Goal: Transaction & Acquisition: Download file/media

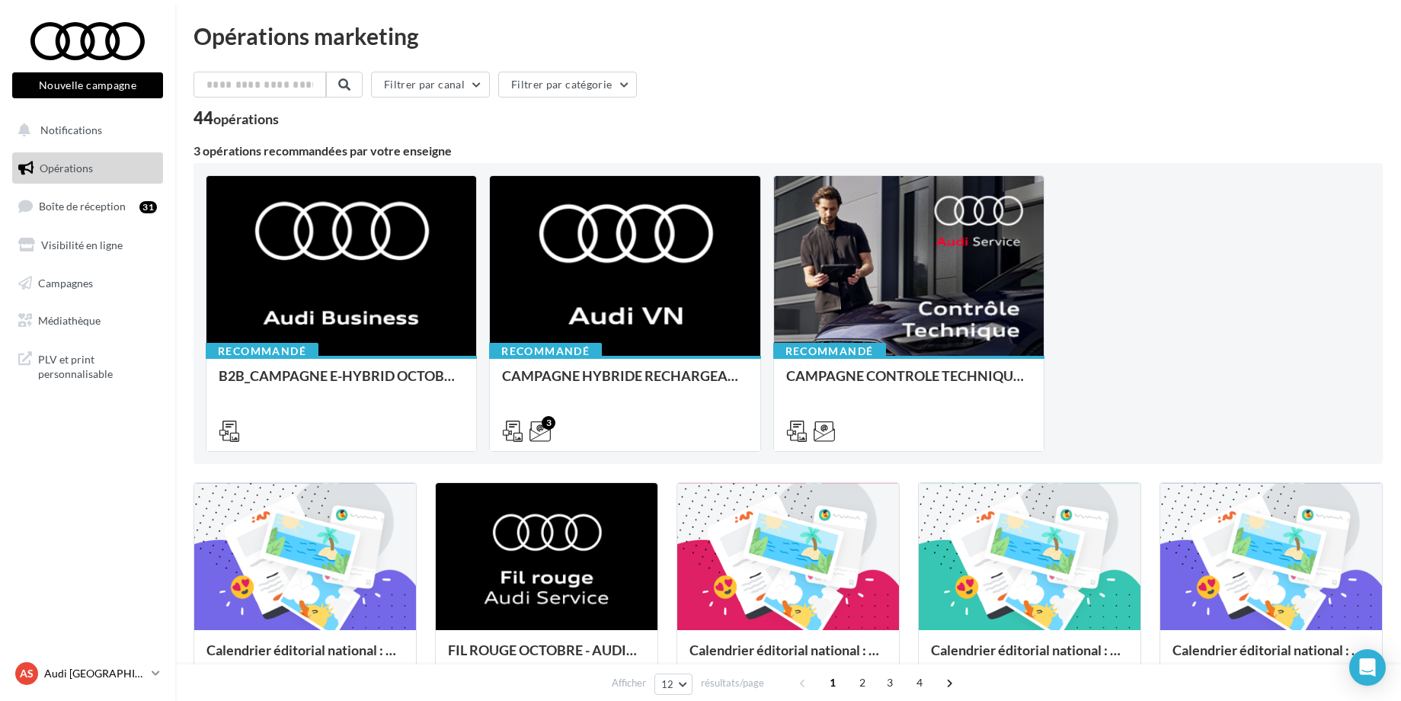
click at [83, 669] on p "Audi [GEOGRAPHIC_DATA]" at bounding box center [94, 673] width 101 height 15
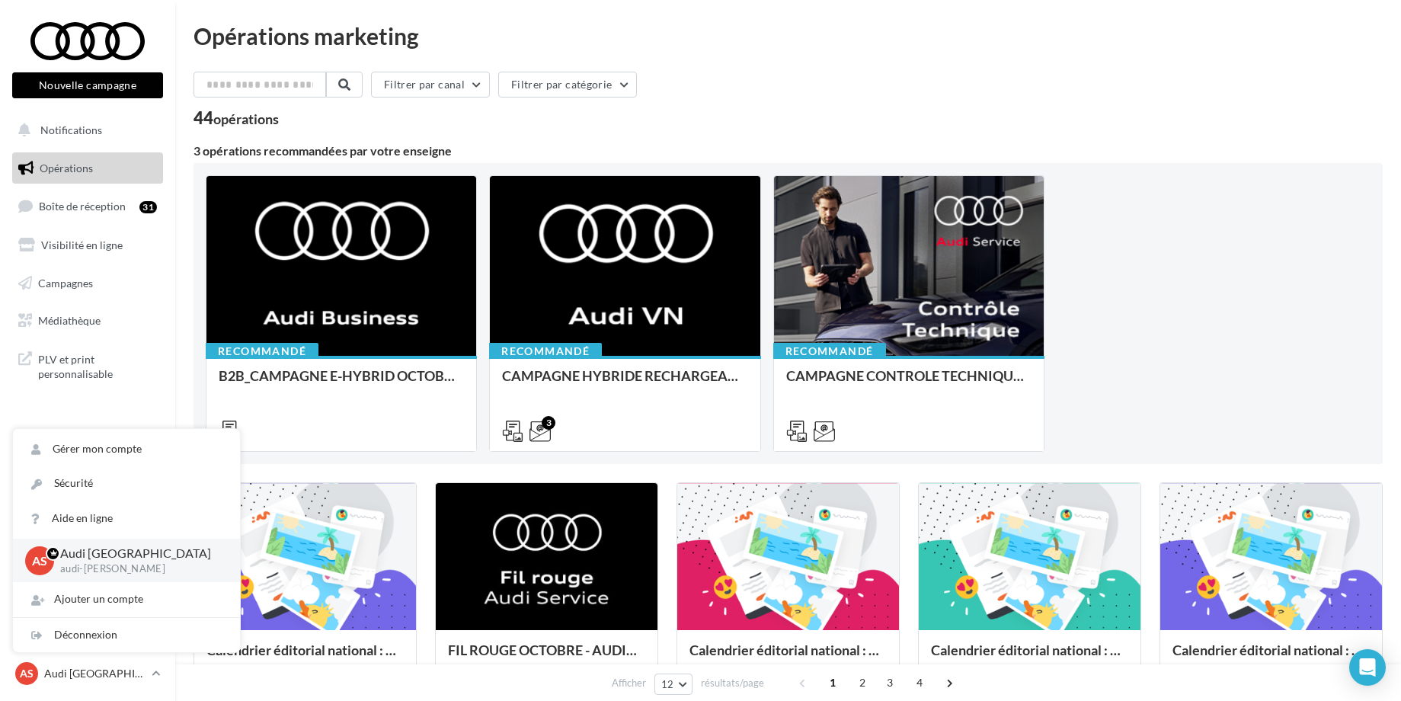
click at [120, 415] on nav "Nouvelle campagne Nouvelle campagne Notifications Opérations Boîte de réception…" at bounding box center [87, 350] width 175 height 701
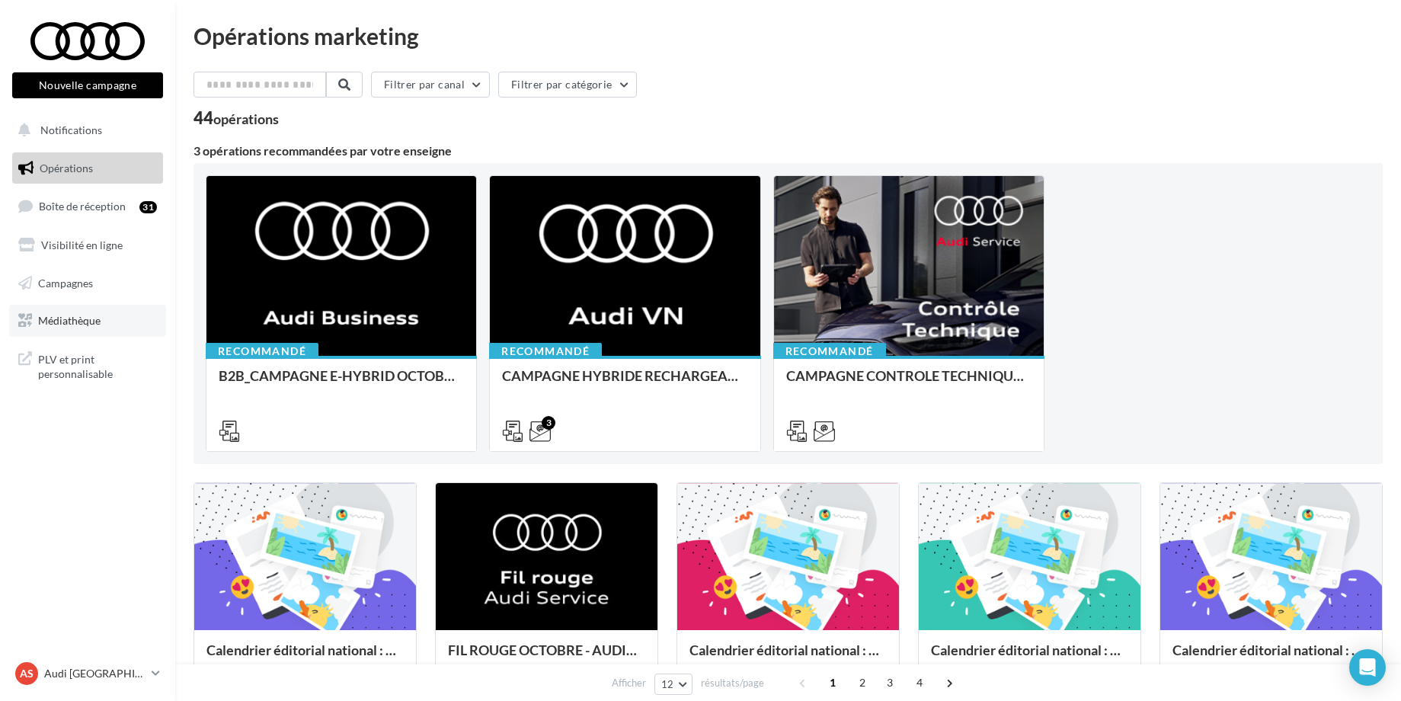
click at [70, 325] on span "Médiathèque" at bounding box center [69, 320] width 62 height 13
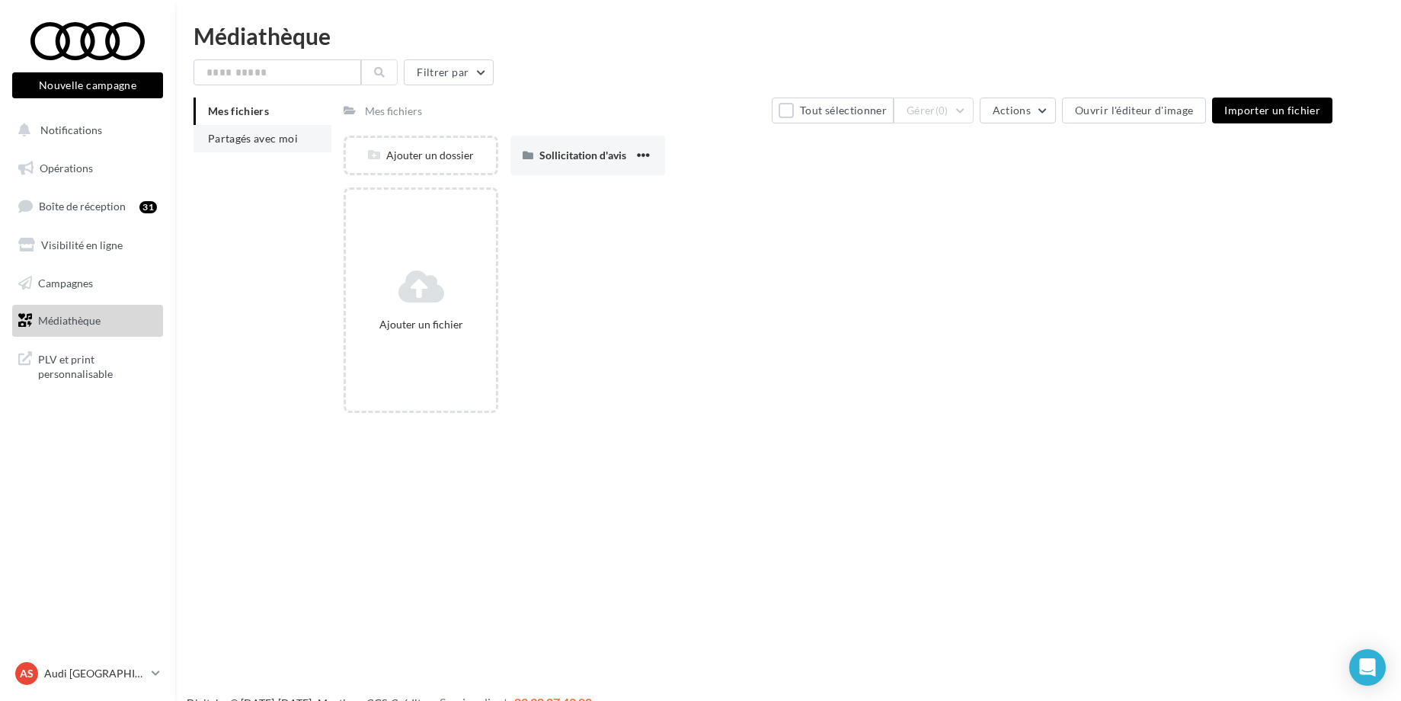
click at [261, 139] on span "Partagés avec moi" at bounding box center [253, 138] width 90 height 13
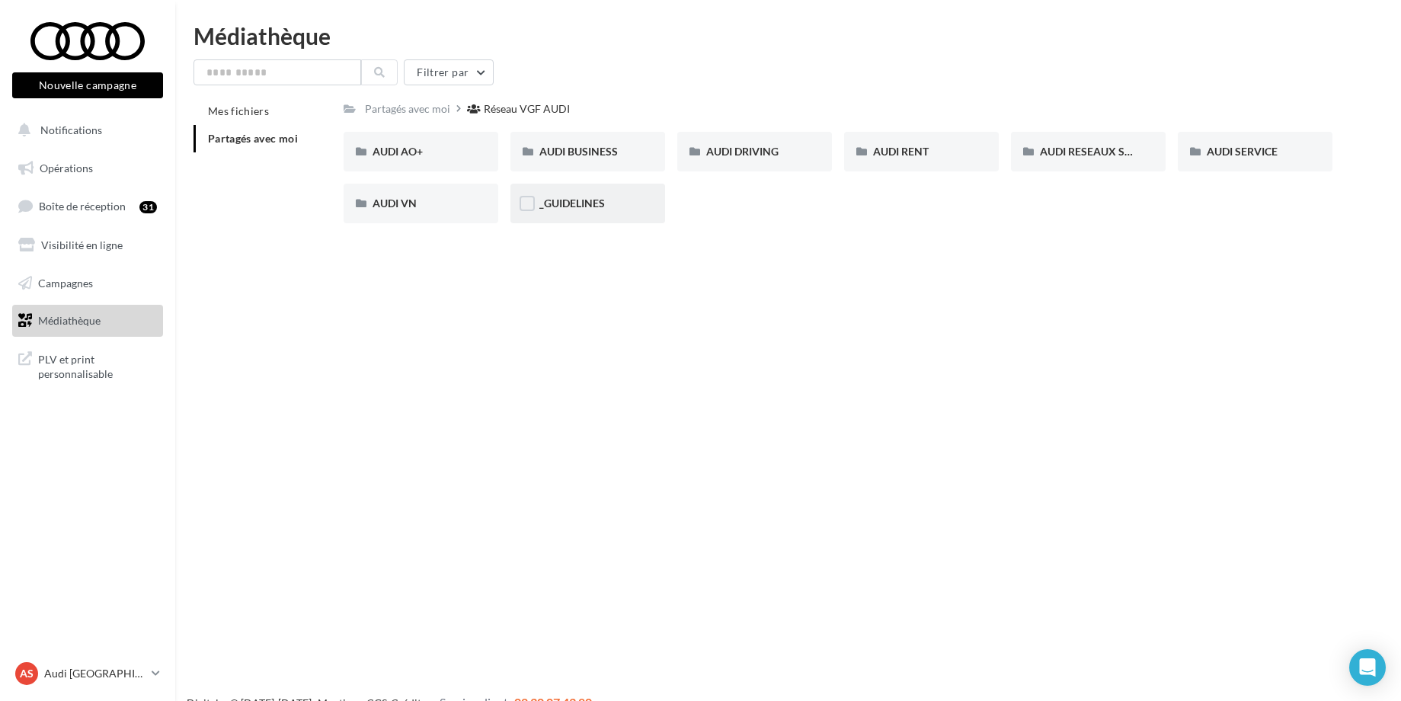
click at [572, 196] on div "_GUIDELINES" at bounding box center [587, 204] width 155 height 40
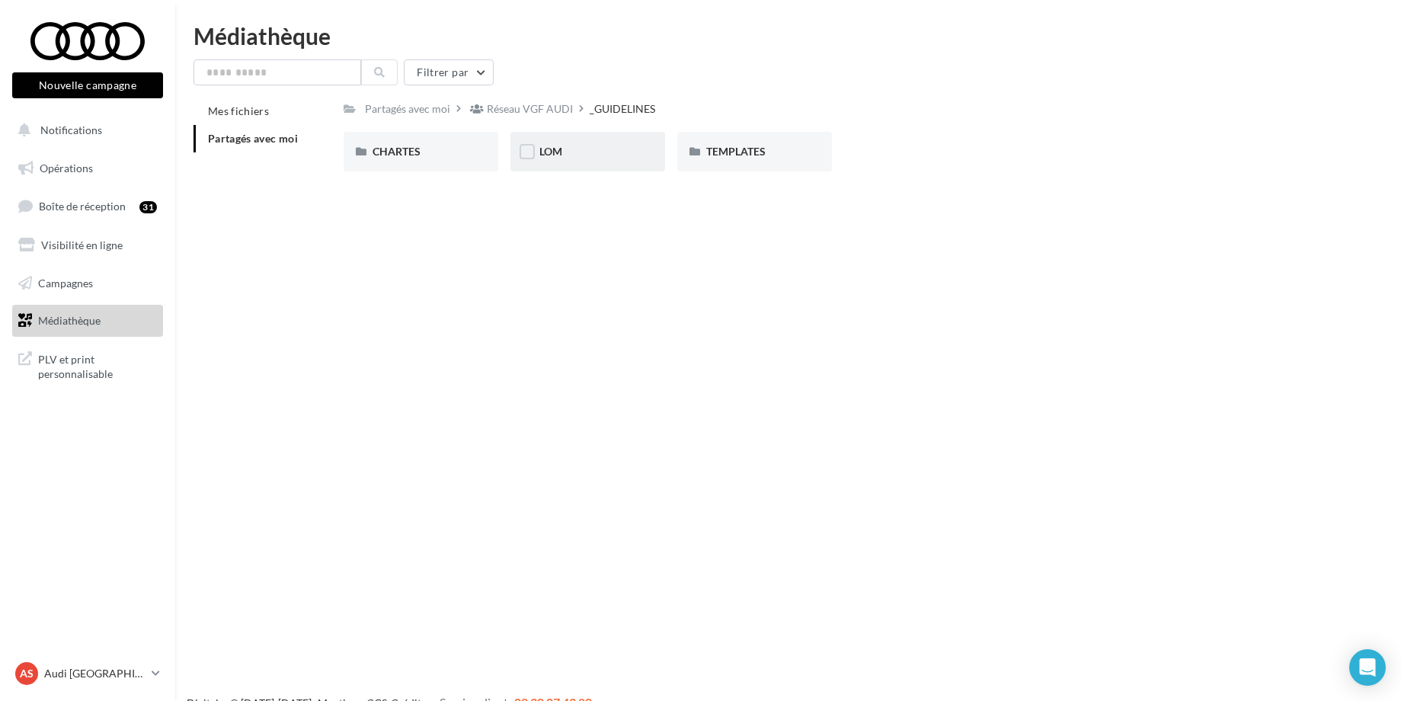
click at [571, 149] on div "LOM" at bounding box center [587, 151] width 97 height 15
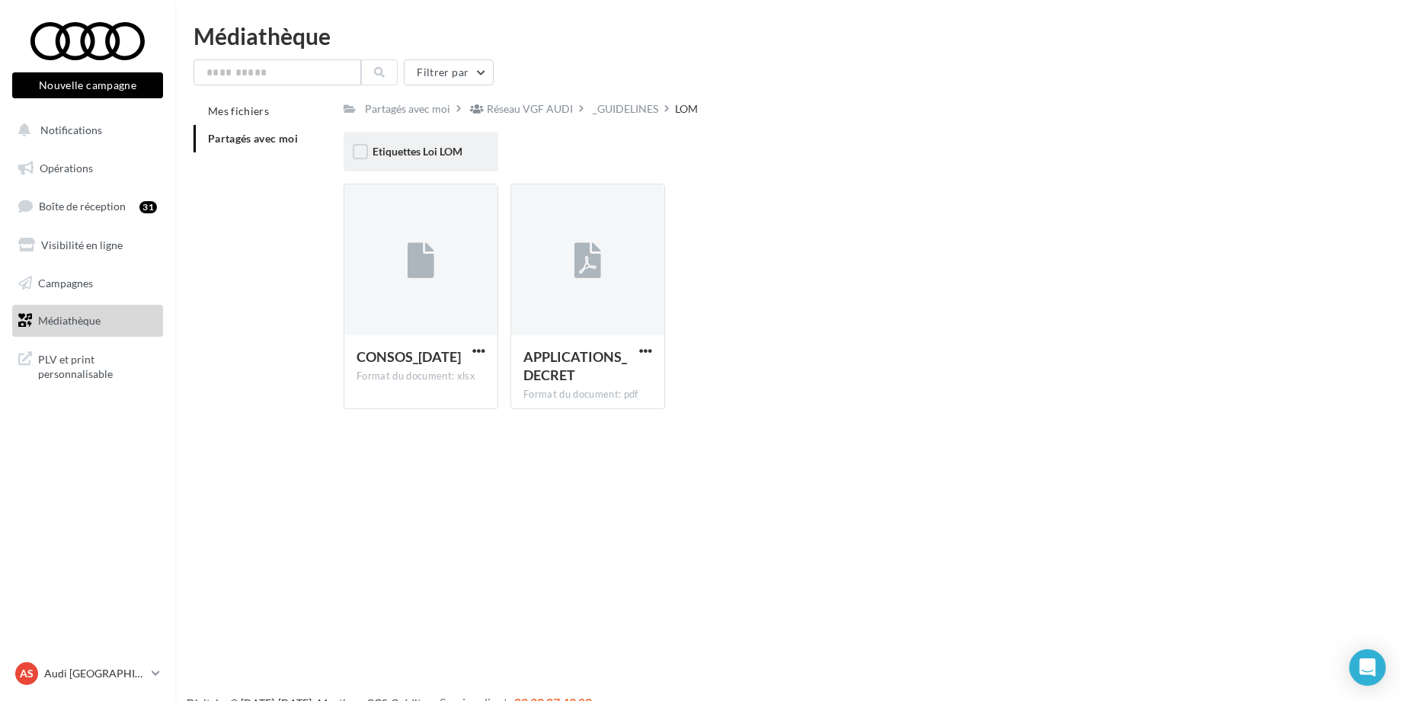
click at [476, 149] on div "Etiquettes Loi LOM" at bounding box center [420, 152] width 155 height 40
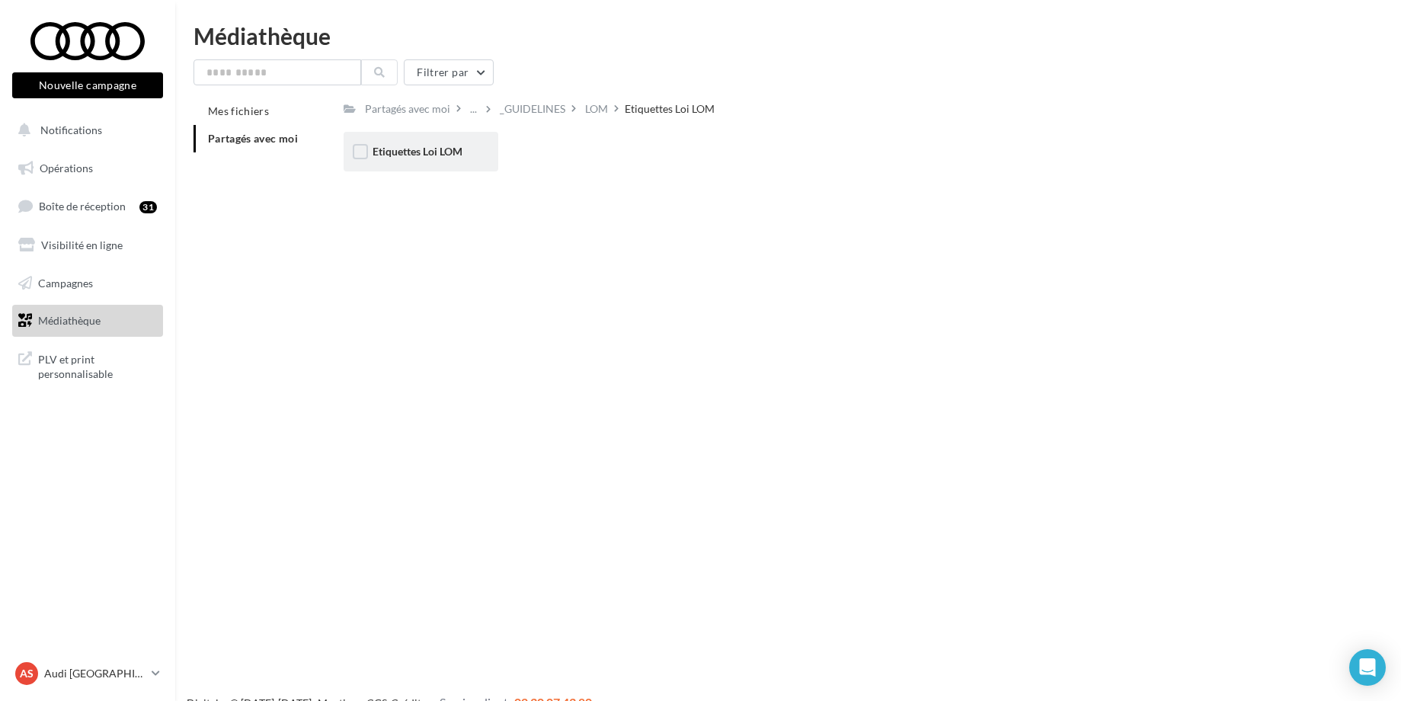
click at [475, 152] on div "Etiquettes Loi LOM" at bounding box center [420, 152] width 155 height 40
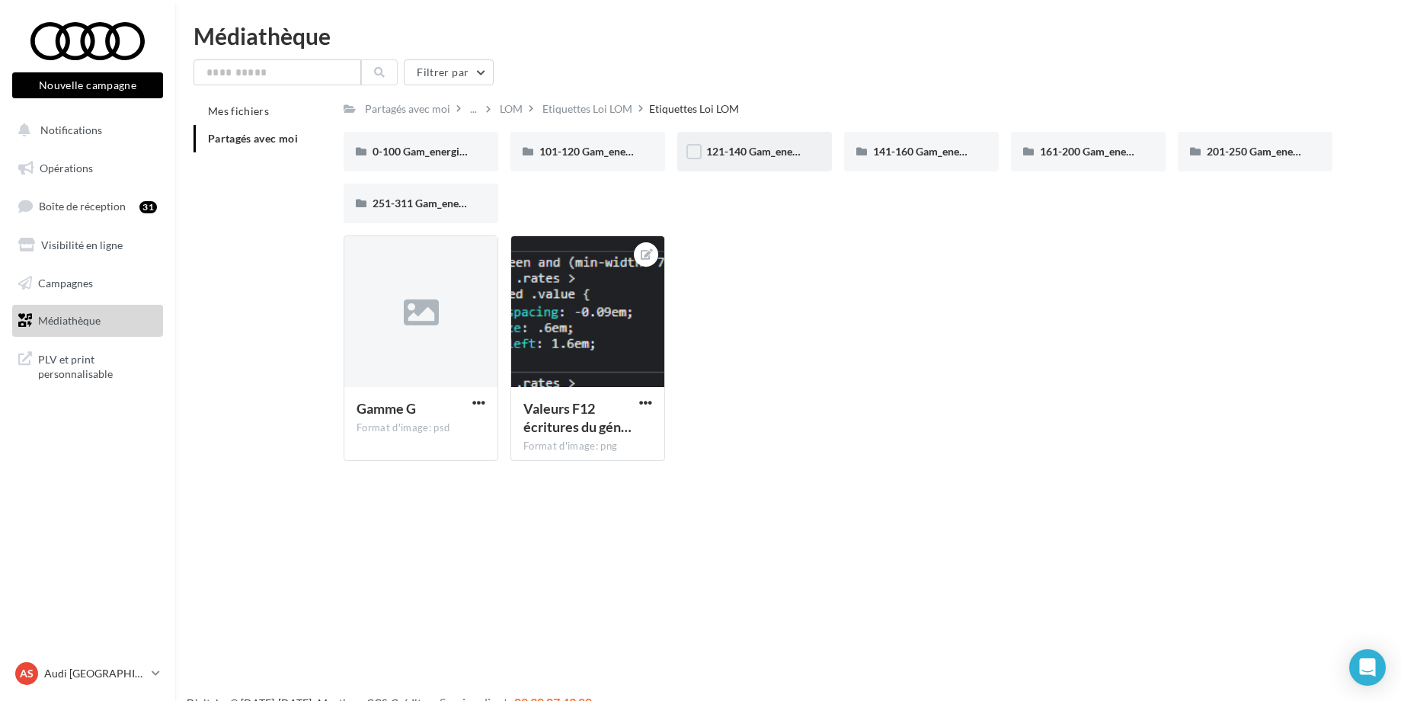
click at [737, 155] on span "121-140 Gam_energie_C-WHT_RVB_PNG_1080PX" at bounding box center [826, 151] width 241 height 13
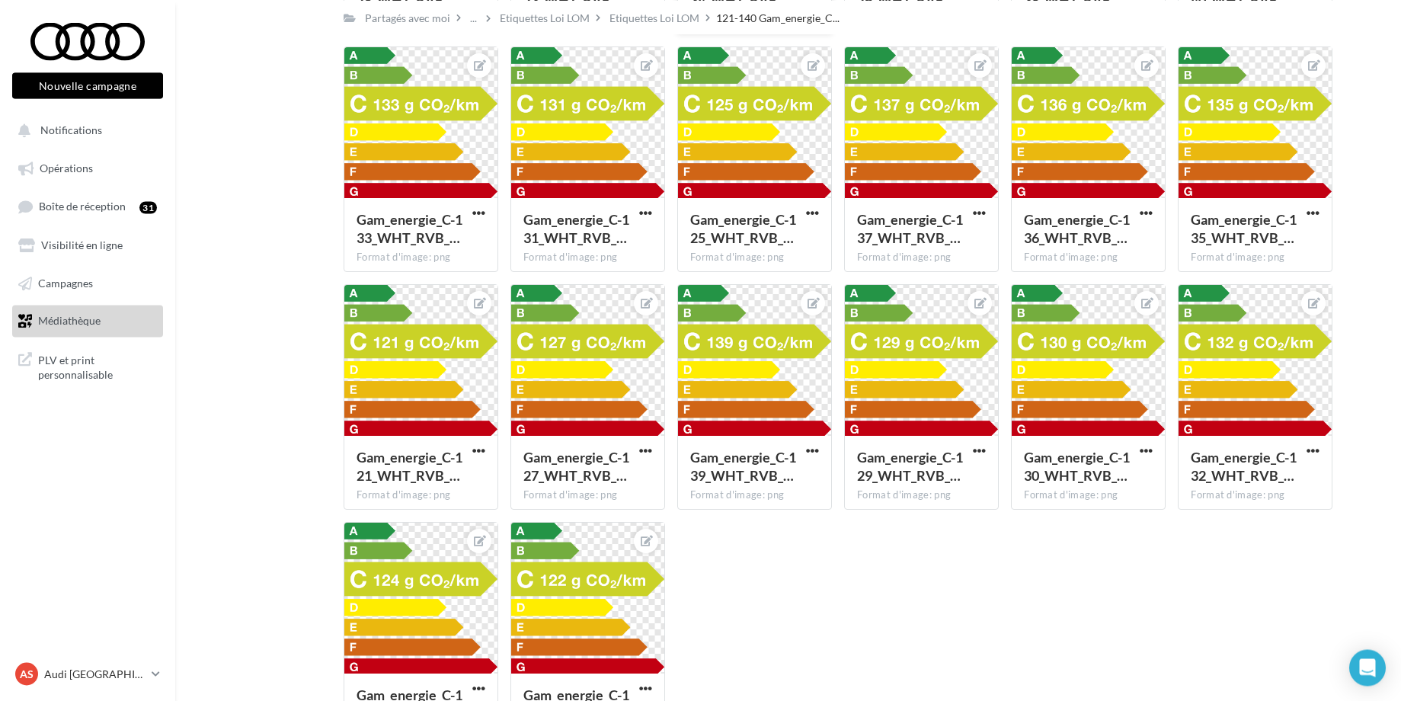
scroll to position [401, 0]
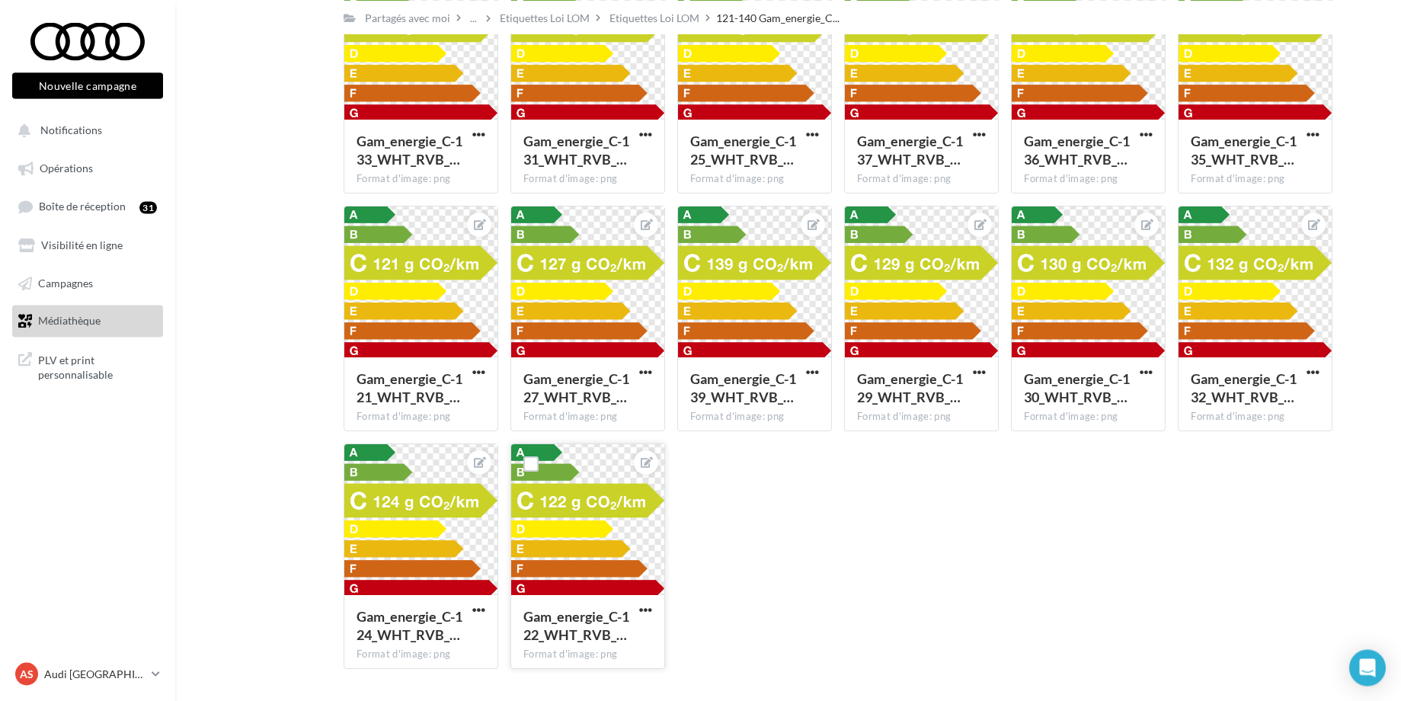
click at [653, 606] on button "button" at bounding box center [645, 610] width 19 height 15
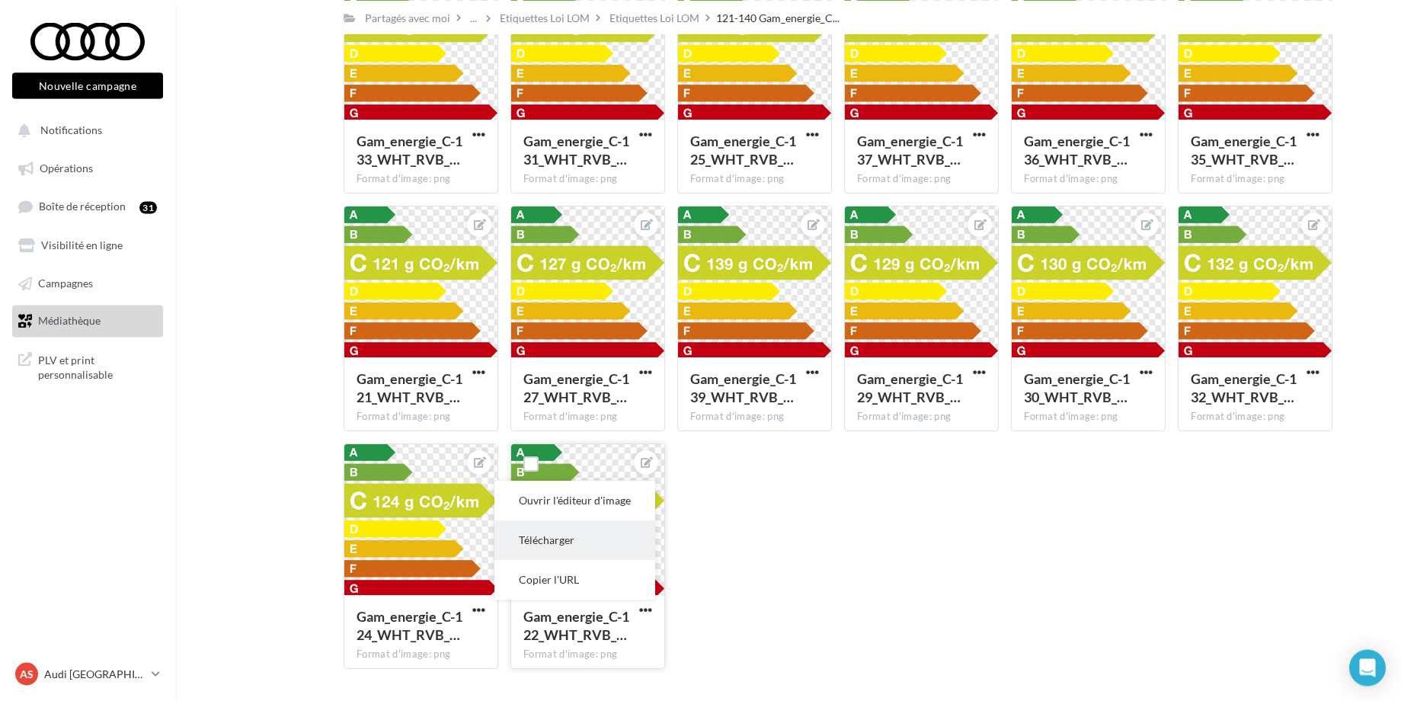
click at [600, 545] on button "Télécharger" at bounding box center [574, 540] width 161 height 40
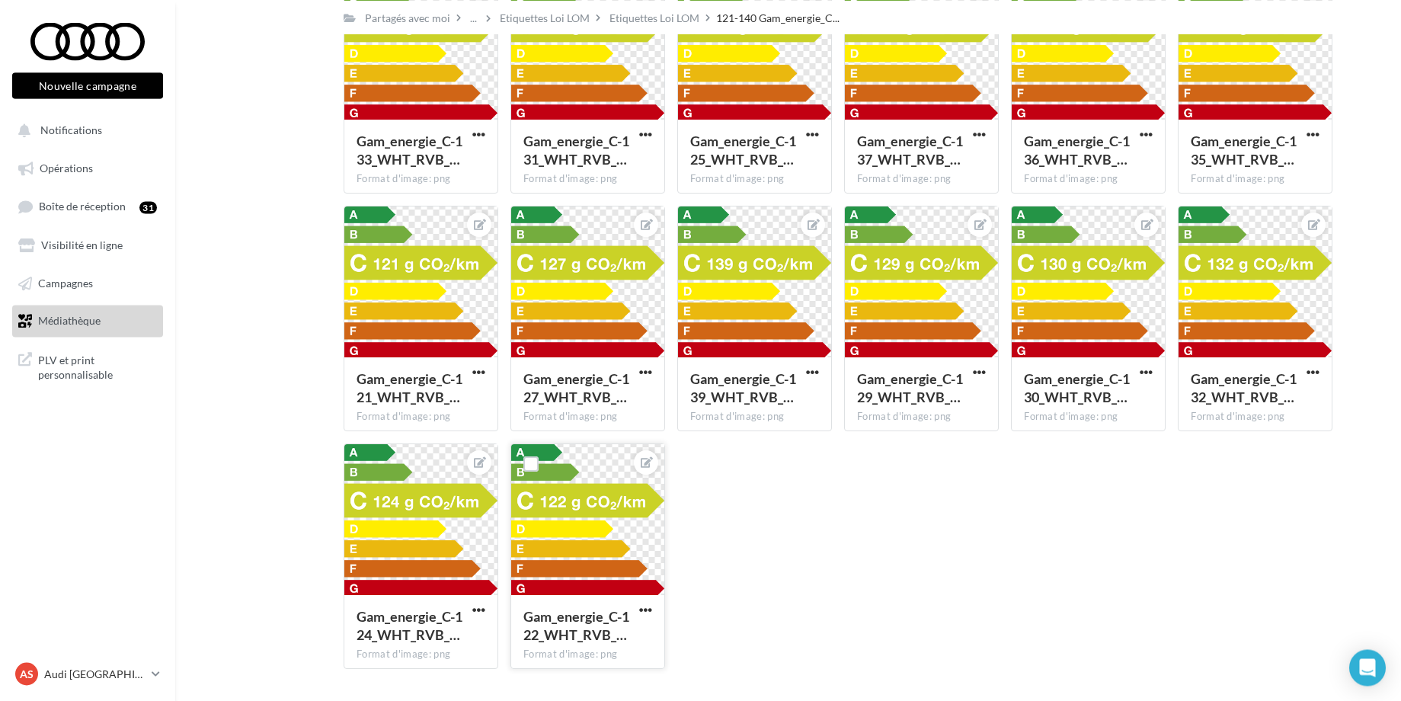
scroll to position [446, 0]
